Goal: Task Accomplishment & Management: Complete application form

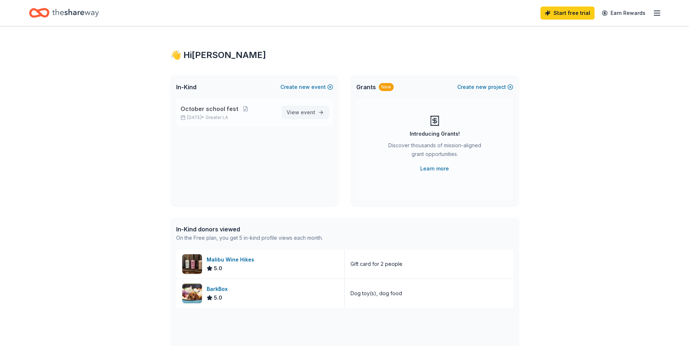
click at [308, 114] on span "event" at bounding box center [308, 112] width 15 height 6
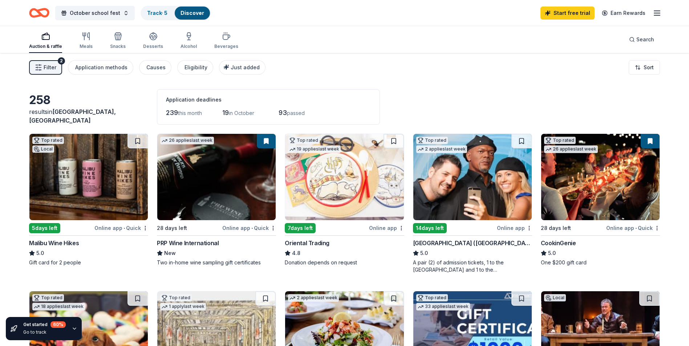
click at [87, 167] on img at bounding box center [88, 177] width 118 height 86
click at [355, 203] on img at bounding box center [344, 177] width 118 height 86
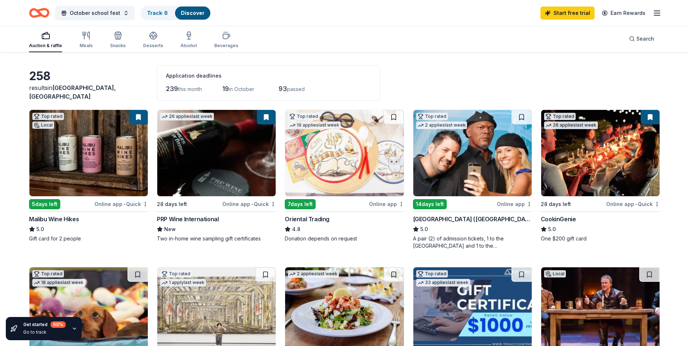
scroll to position [36, 0]
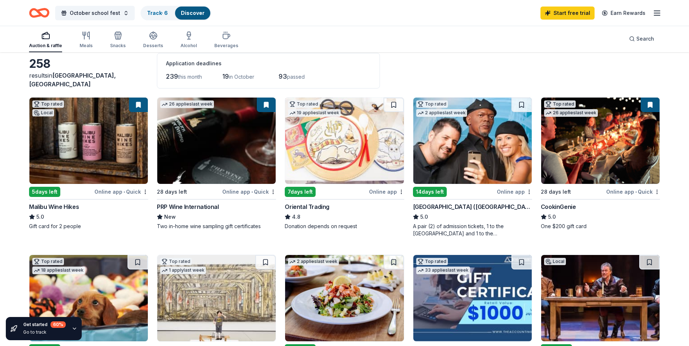
click at [470, 145] on img at bounding box center [472, 141] width 118 height 86
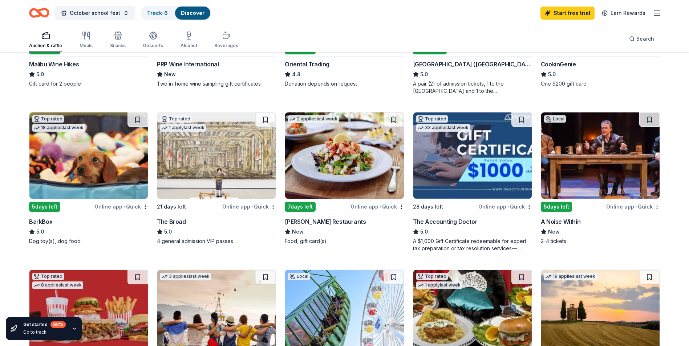
scroll to position [182, 0]
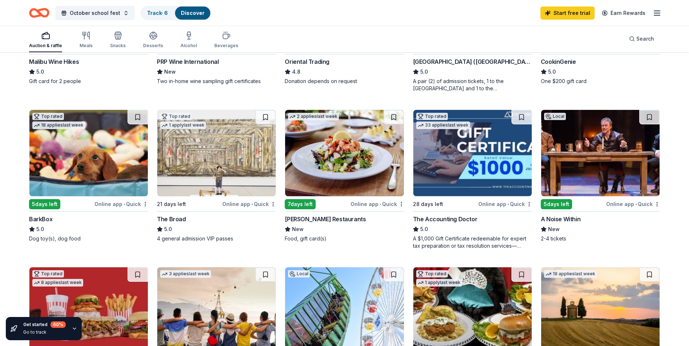
click at [119, 191] on img at bounding box center [88, 153] width 118 height 86
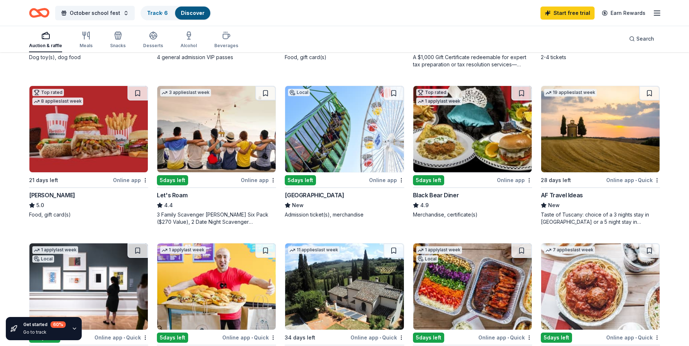
scroll to position [309, 0]
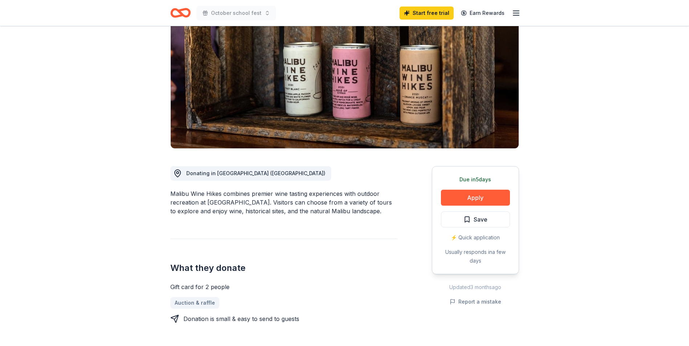
scroll to position [73, 0]
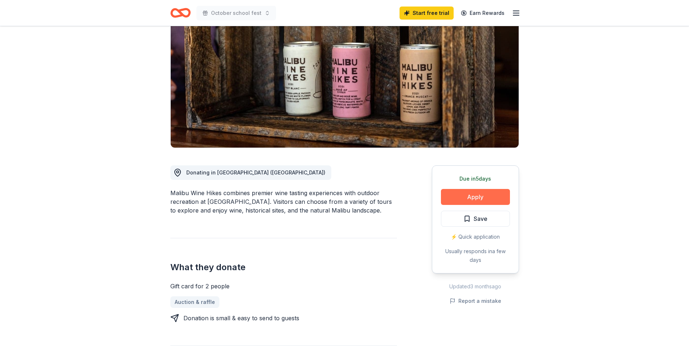
click at [492, 204] on button "Apply" at bounding box center [475, 197] width 69 height 16
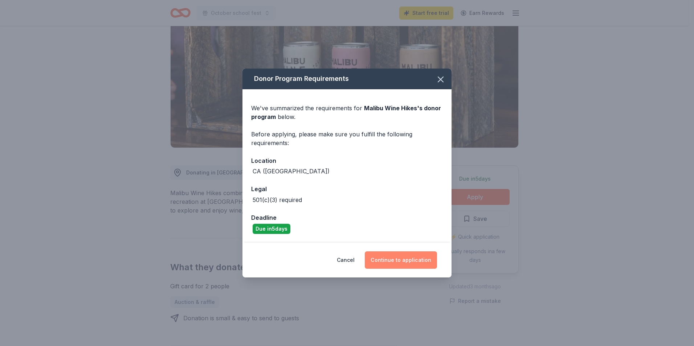
click at [378, 258] on button "Continue to application" at bounding box center [401, 260] width 72 height 17
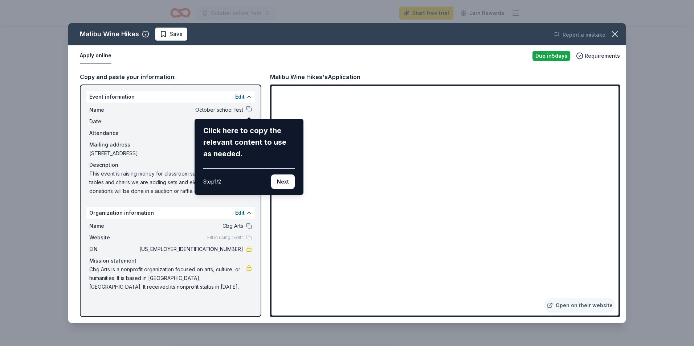
click at [493, 272] on div "Malibu Wine Hikes Save Report a mistake Apply online Due in 5 days Requirements…" at bounding box center [347, 173] width 558 height 300
click at [284, 181] on button "Next" at bounding box center [283, 182] width 24 height 15
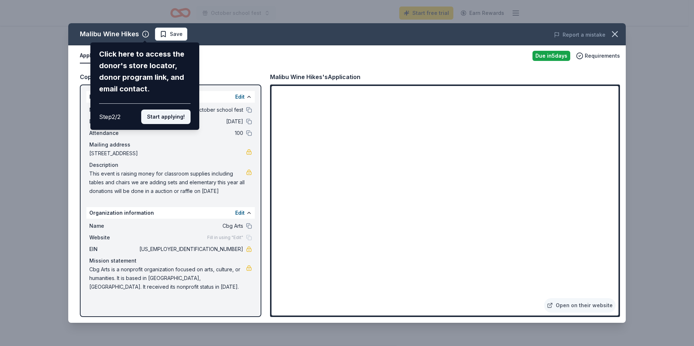
click at [177, 114] on button "Start applying!" at bounding box center [165, 117] width 49 height 15
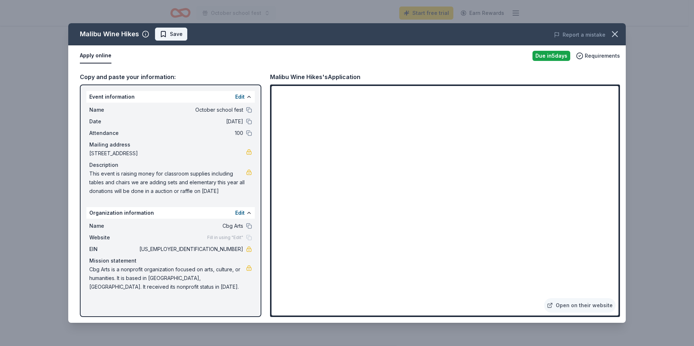
click at [174, 38] on span "Save" at bounding box center [176, 34] width 13 height 9
click at [616, 32] on icon "button" at bounding box center [615, 34] width 10 height 10
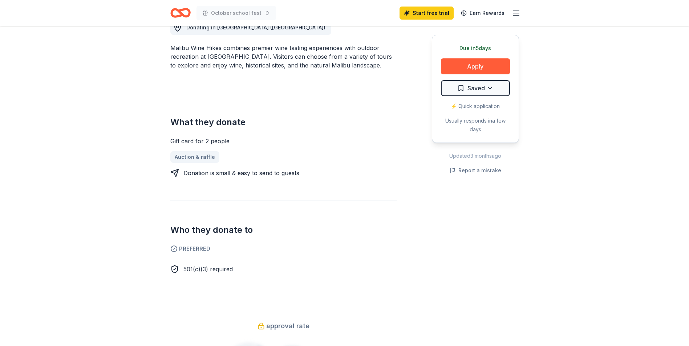
scroll to position [327, 0]
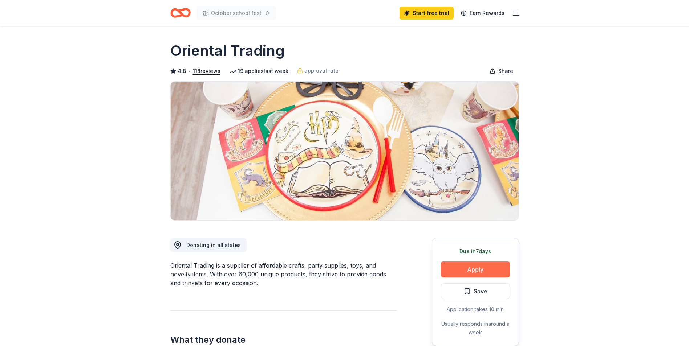
click at [475, 267] on button "Apply" at bounding box center [475, 270] width 69 height 16
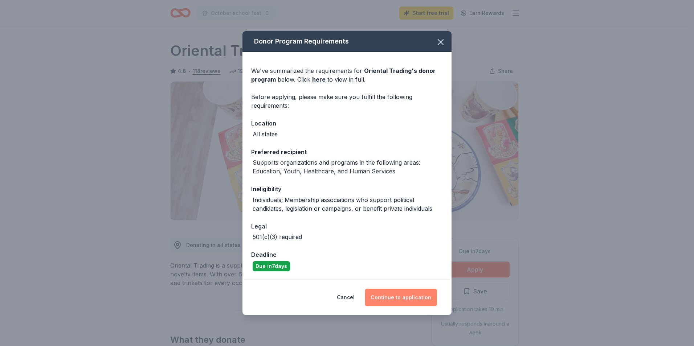
click at [391, 302] on button "Continue to application" at bounding box center [401, 297] width 72 height 17
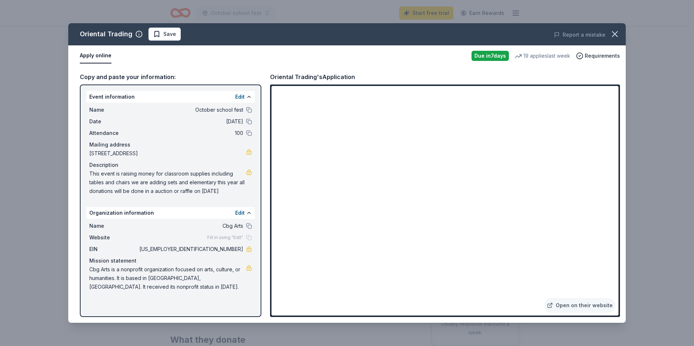
drag, startPoint x: 228, startPoint y: 188, endPoint x: 123, endPoint y: 173, distance: 105.8
click at [131, 176] on span "This event is raising money for classroom supplies including tables and chairs …" at bounding box center [167, 183] width 157 height 26
click at [94, 173] on span "This event is raising money for classroom supplies including tables and chairs …" at bounding box center [167, 183] width 157 height 26
click at [93, 174] on span "This event is raising money for classroom supplies including tables and chairs …" at bounding box center [167, 183] width 157 height 26
click at [621, 32] on button "button" at bounding box center [615, 34] width 16 height 16
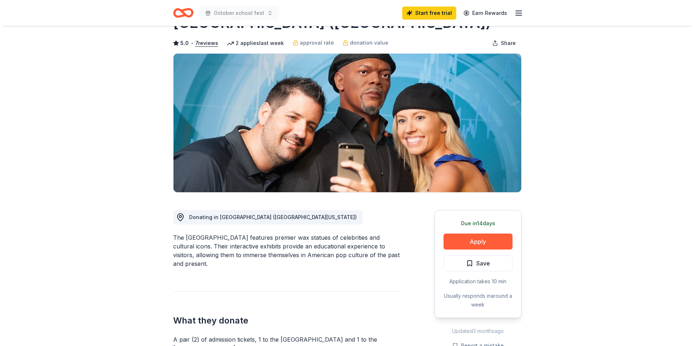
scroll to position [36, 0]
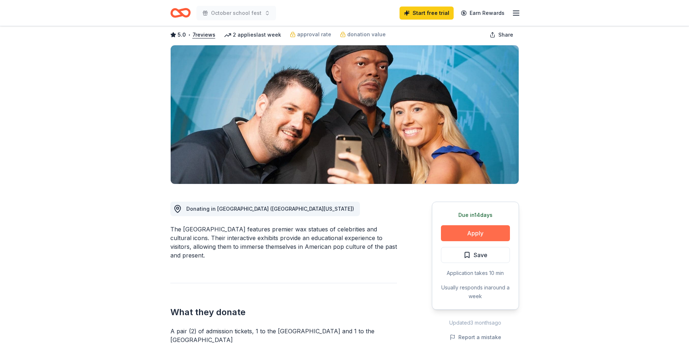
click at [457, 237] on button "Apply" at bounding box center [475, 234] width 69 height 16
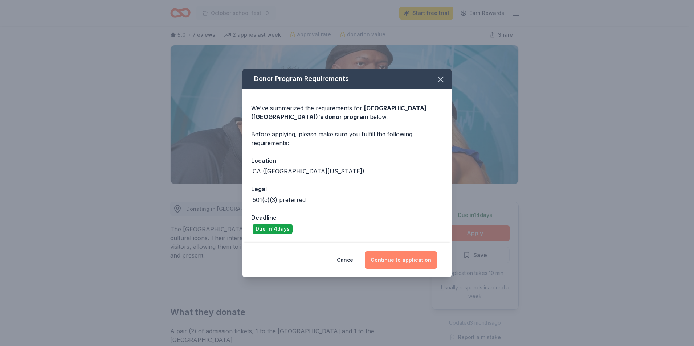
click at [394, 263] on button "Continue to application" at bounding box center [401, 260] width 72 height 17
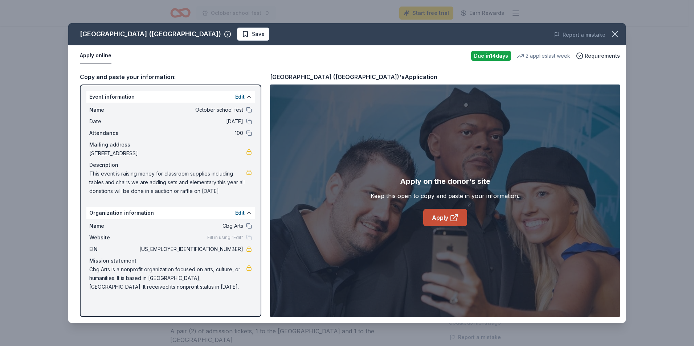
click at [456, 220] on icon at bounding box center [453, 218] width 5 height 5
drag, startPoint x: 213, startPoint y: 248, endPoint x: 231, endPoint y: 248, distance: 17.8
click at [231, 248] on span "30-0884661" at bounding box center [190, 249] width 105 height 9
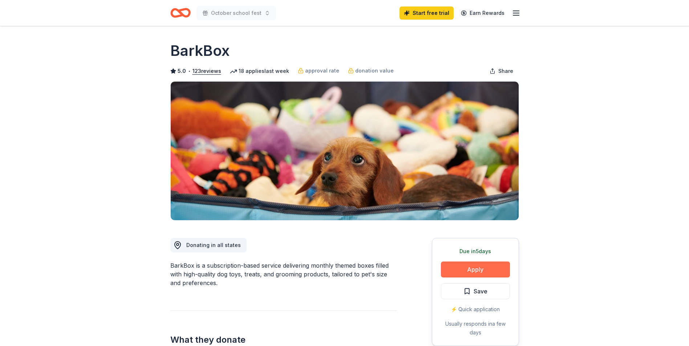
click at [487, 272] on button "Apply" at bounding box center [475, 270] width 69 height 16
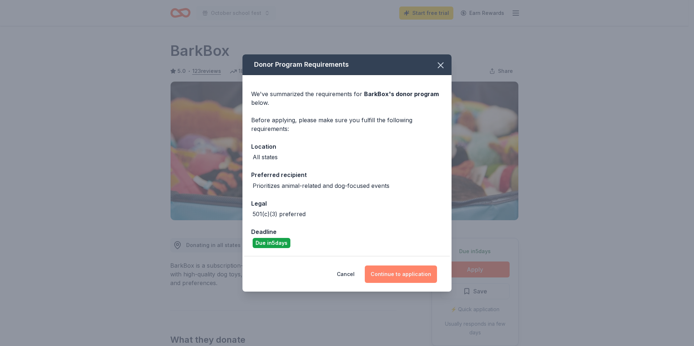
click at [388, 275] on button "Continue to application" at bounding box center [401, 274] width 72 height 17
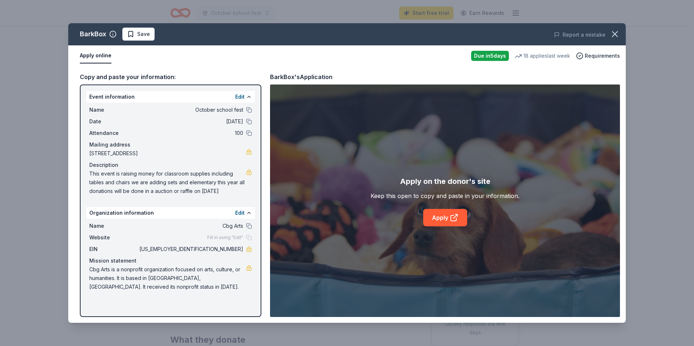
click at [105, 74] on div "Copy and paste your information:" at bounding box center [171, 76] width 182 height 9
drag, startPoint x: 90, startPoint y: 94, endPoint x: 191, endPoint y: 169, distance: 124.6
click at [190, 169] on div "Event information Edit Name October school fest Date [DATE] Attendance 100 Mail…" at bounding box center [170, 145] width 169 height 108
click at [457, 222] on link "Apply" at bounding box center [445, 217] width 44 height 17
